Goal: Check status: Check status

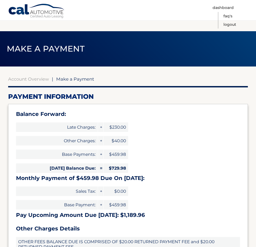
select select "NGM3NTYwMzgtNjI5Mi00OTZkLTkyMDAtY2IzY2Y0OTRjYjU2"
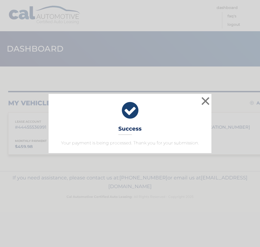
scroll to position [0, 33]
